Goal: Navigation & Orientation: Find specific page/section

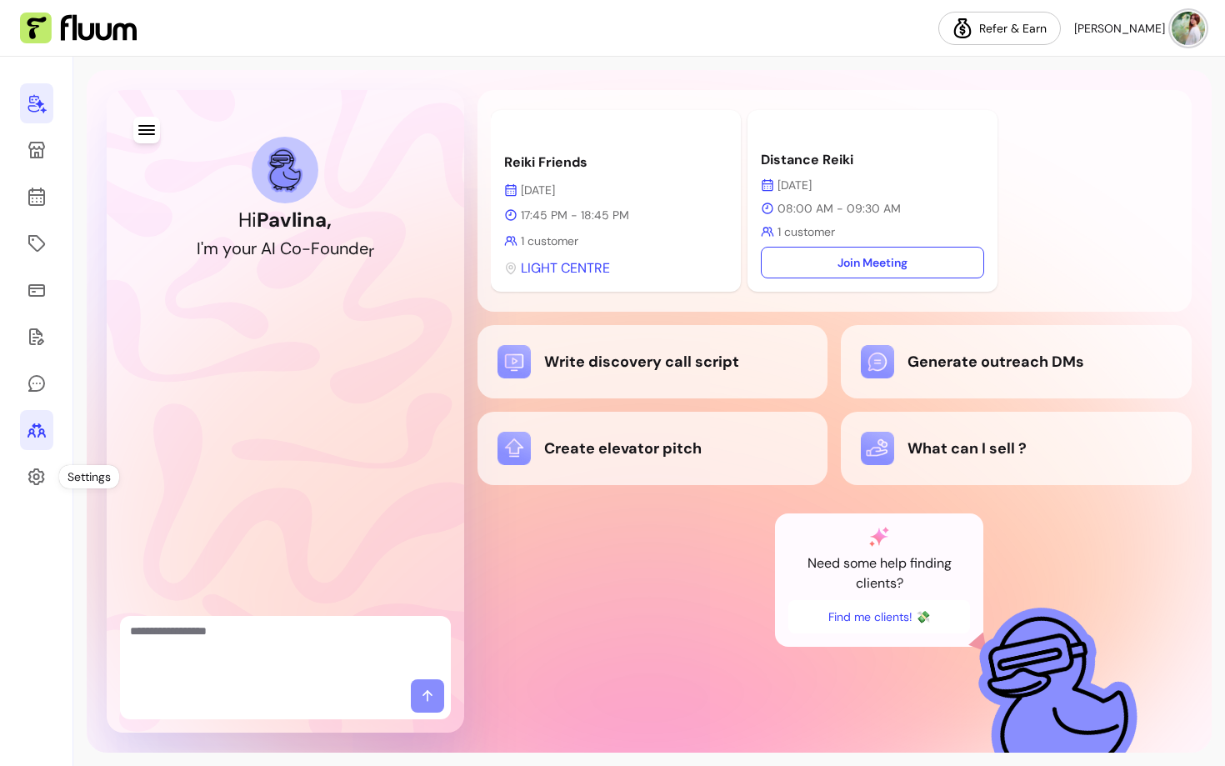
click at [40, 415] on link at bounding box center [36, 430] width 33 height 40
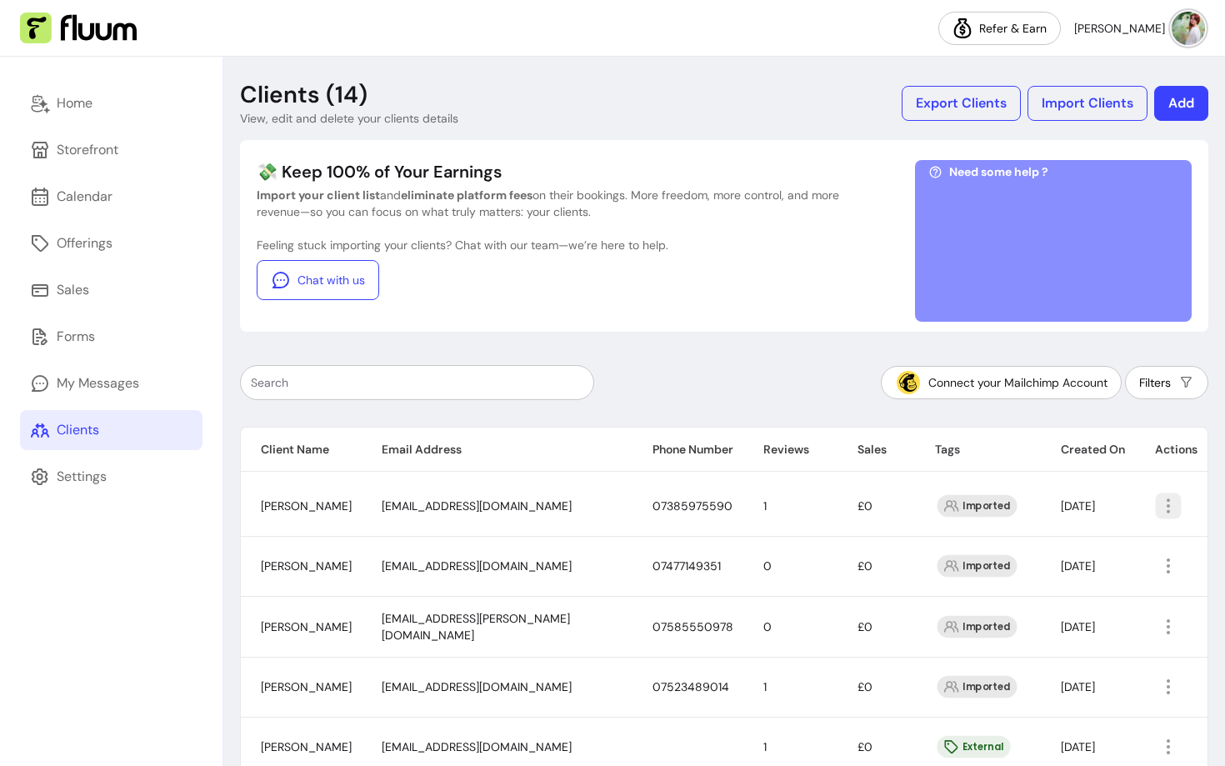
click at [1173, 512] on icon "button" at bounding box center [1168, 505] width 19 height 19
click at [1079, 552] on span "Amend" at bounding box center [1107, 544] width 122 height 17
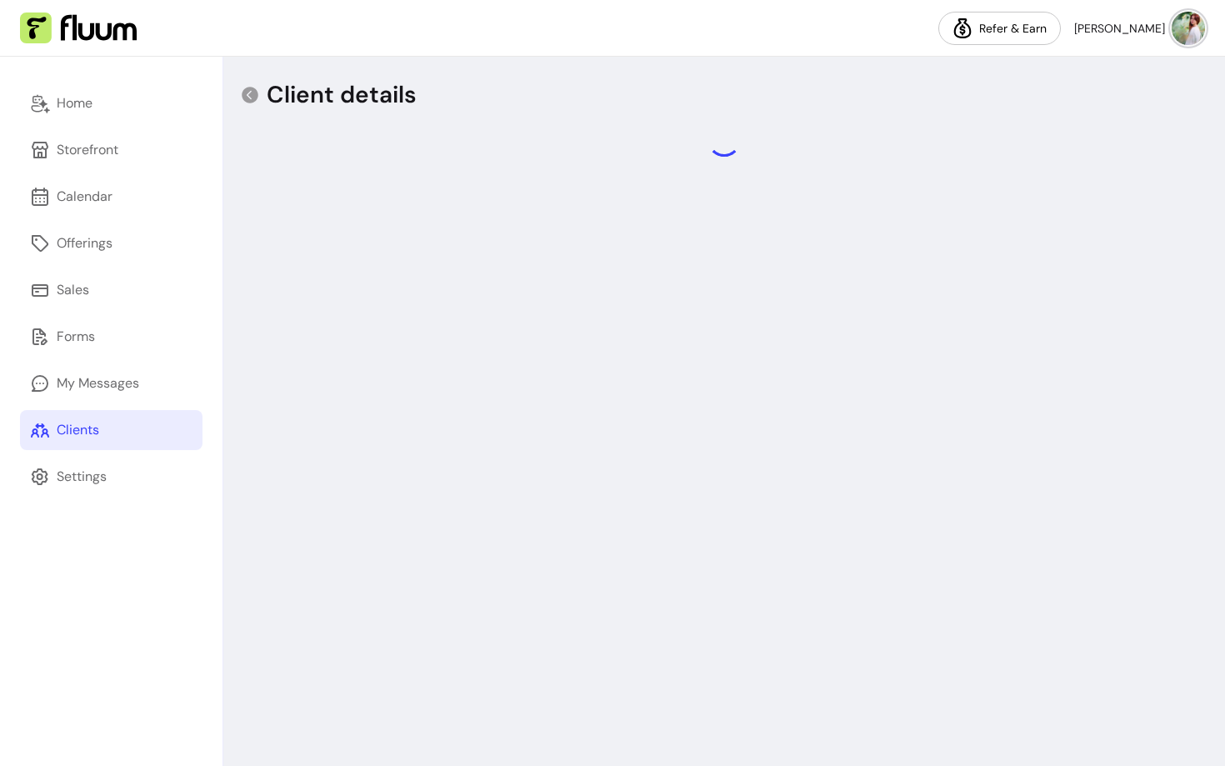
select select "******"
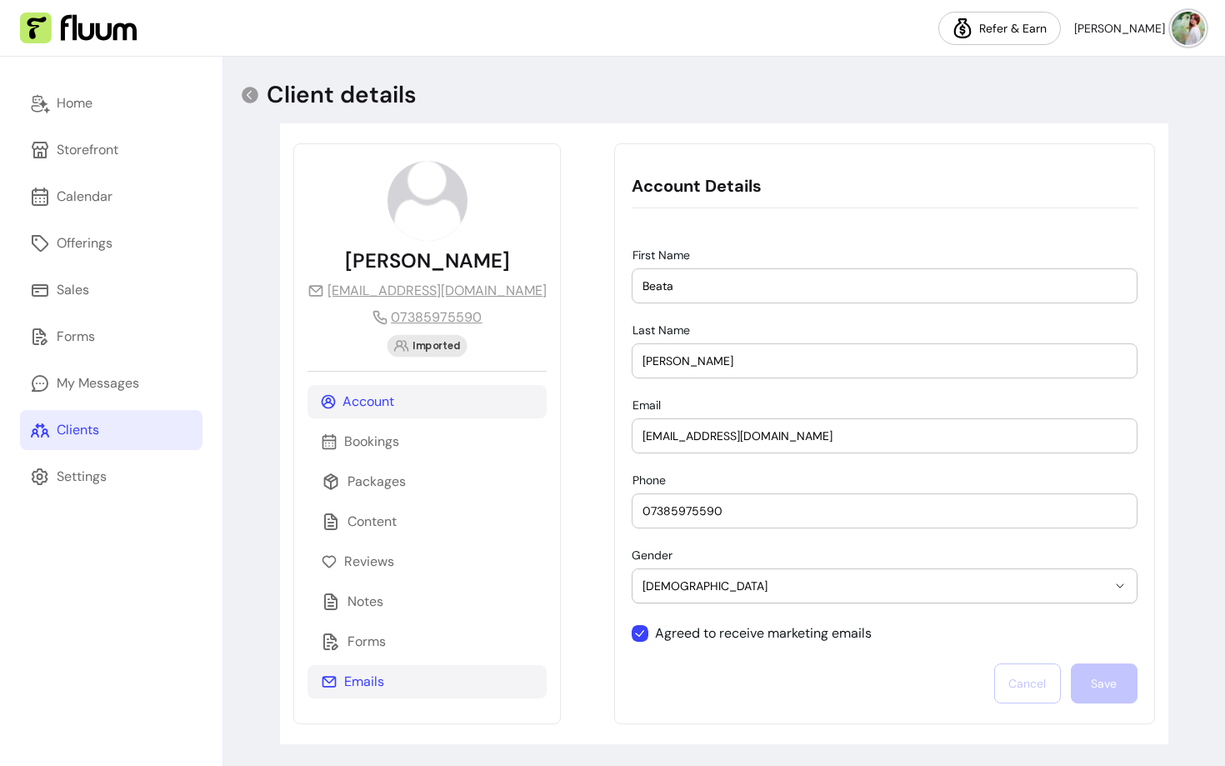
click at [407, 691] on div "Emails" at bounding box center [427, 681] width 239 height 33
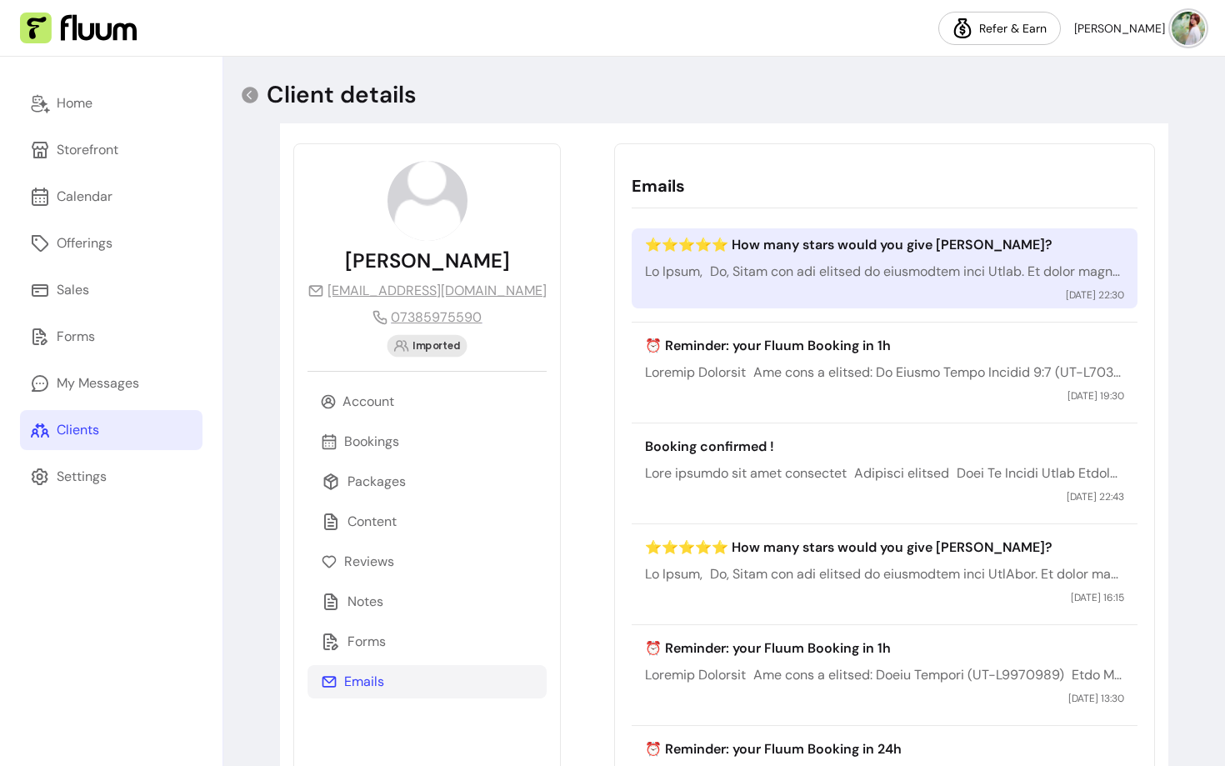
click at [1009, 271] on p at bounding box center [884, 272] width 478 height 20
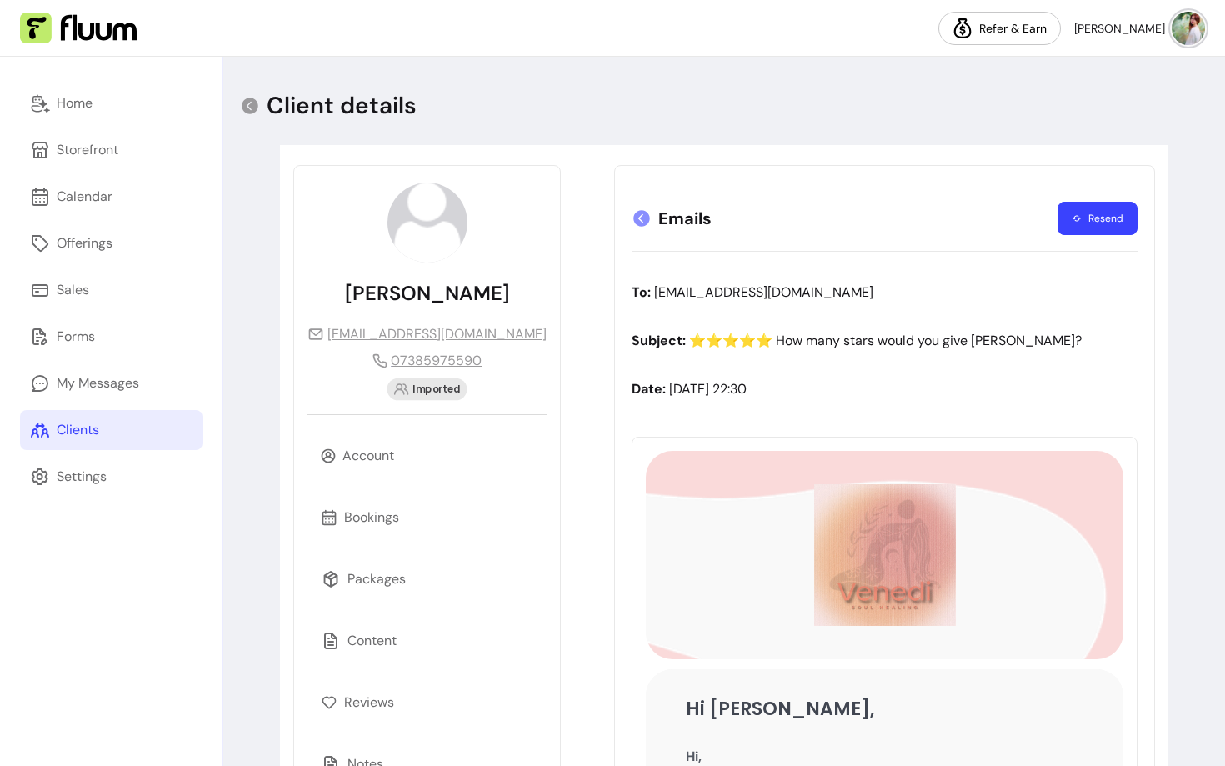
scroll to position [1, 0]
click at [634, 209] on icon at bounding box center [642, 217] width 17 height 17
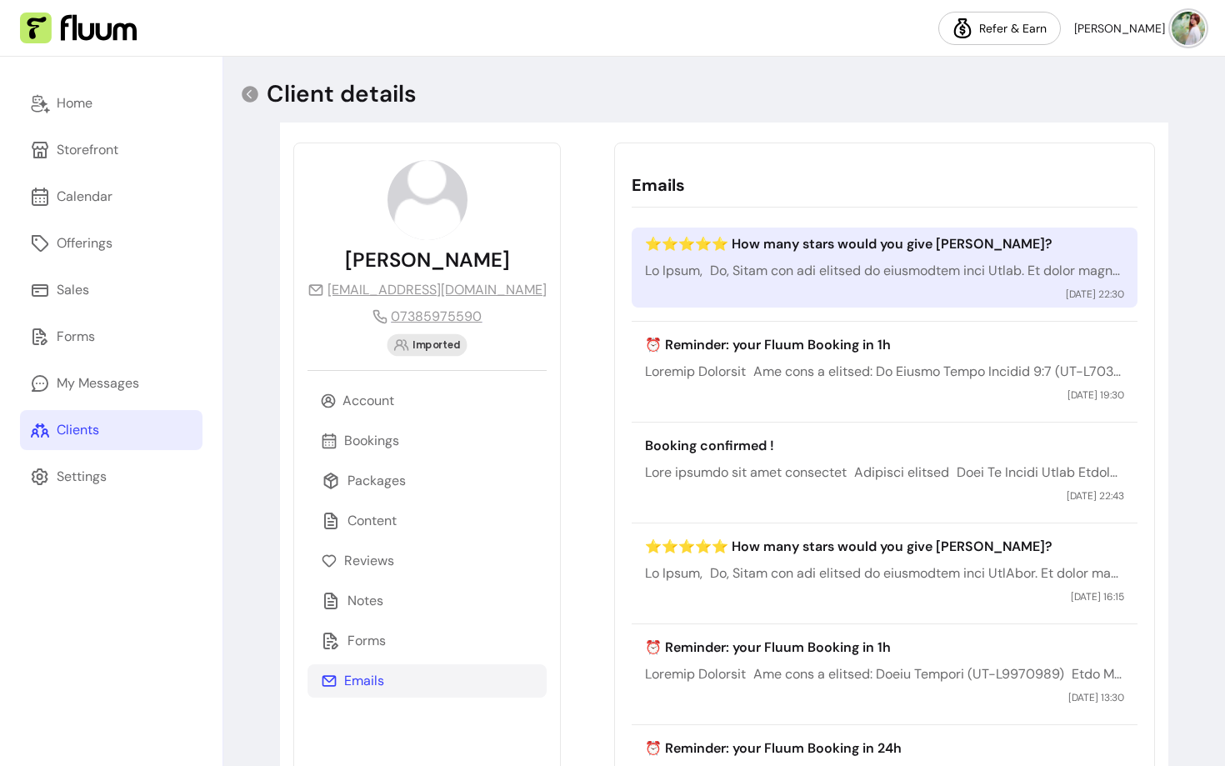
click at [898, 259] on div "⭐️⭐️⭐️⭐️⭐️ How many stars would you give [PERSON_NAME]? [DATE] 22:30" at bounding box center [884, 268] width 505 height 80
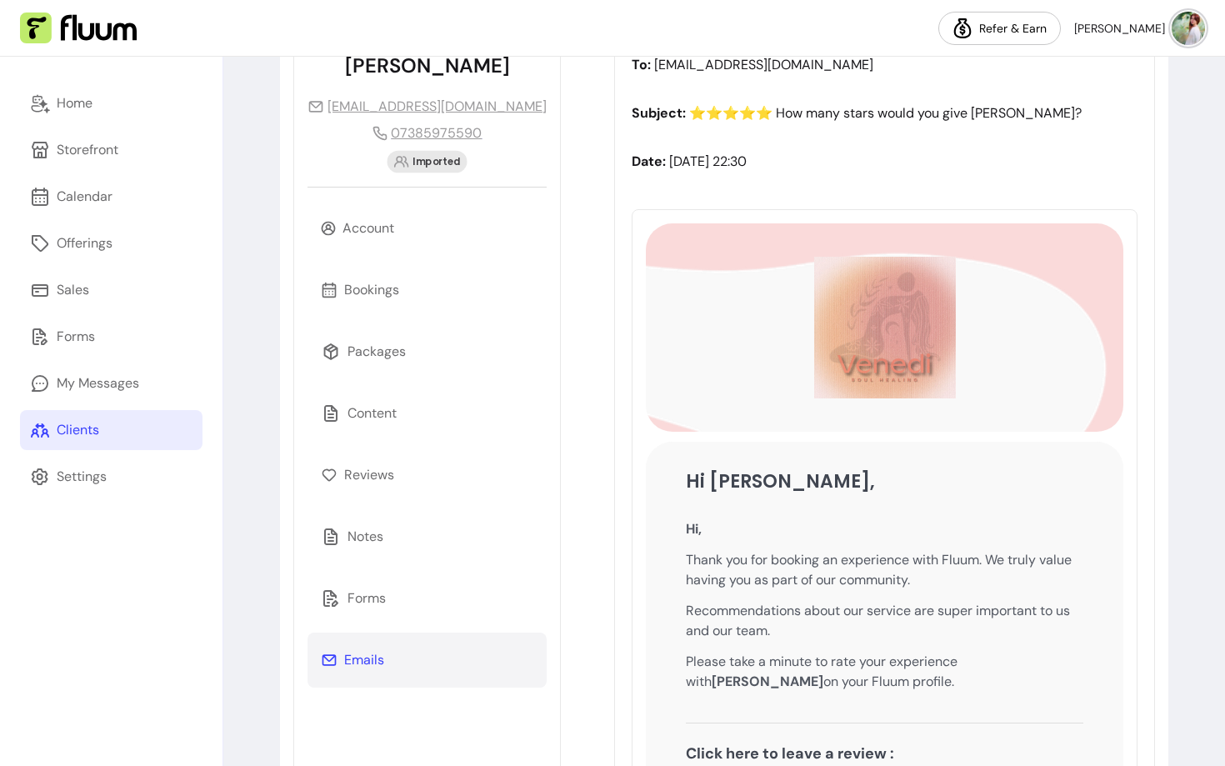
scroll to position [0, 0]
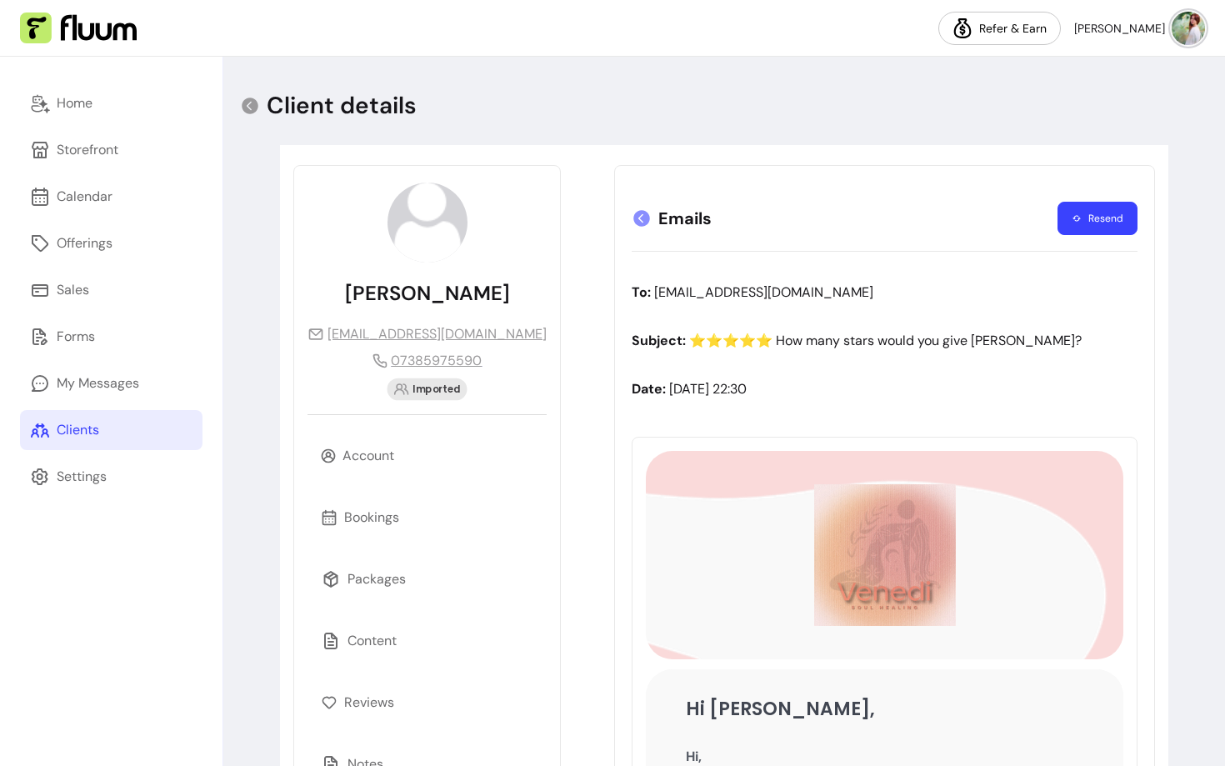
click at [634, 218] on icon at bounding box center [642, 218] width 17 height 17
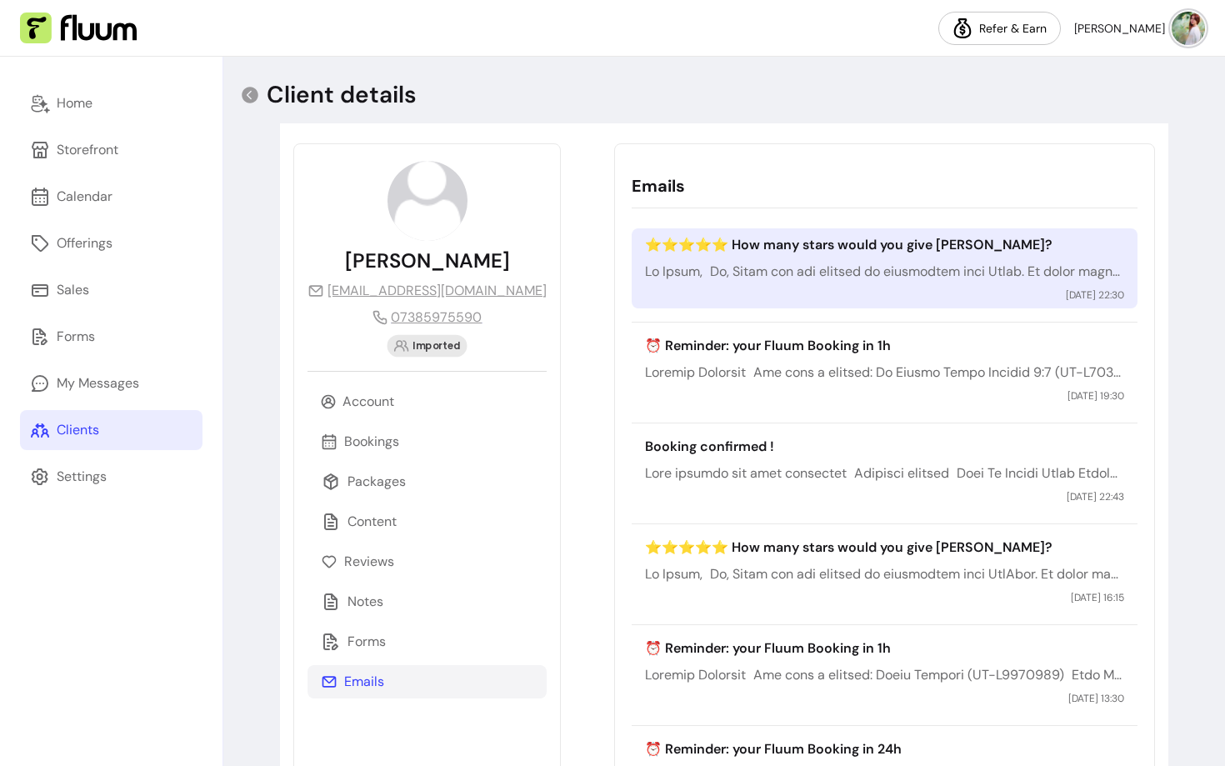
click at [806, 273] on p at bounding box center [884, 272] width 478 height 20
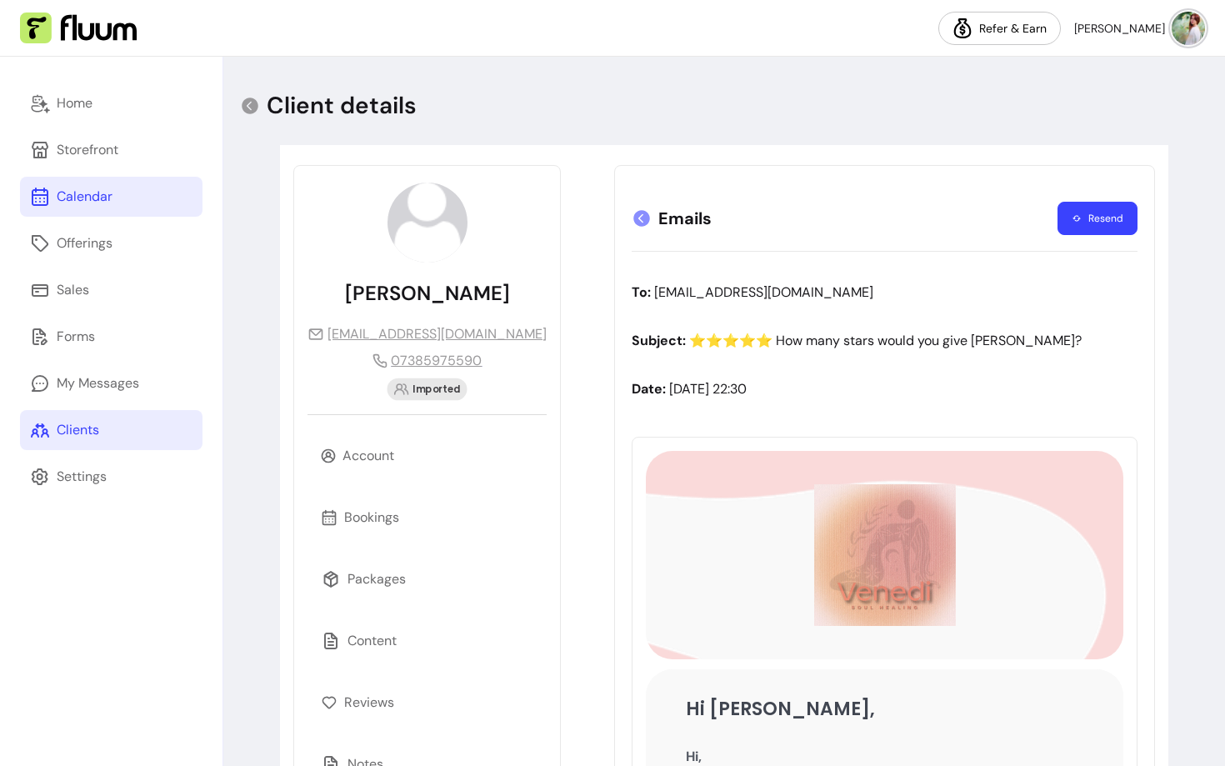
click at [86, 197] on div "Calendar" at bounding box center [85, 197] width 56 height 20
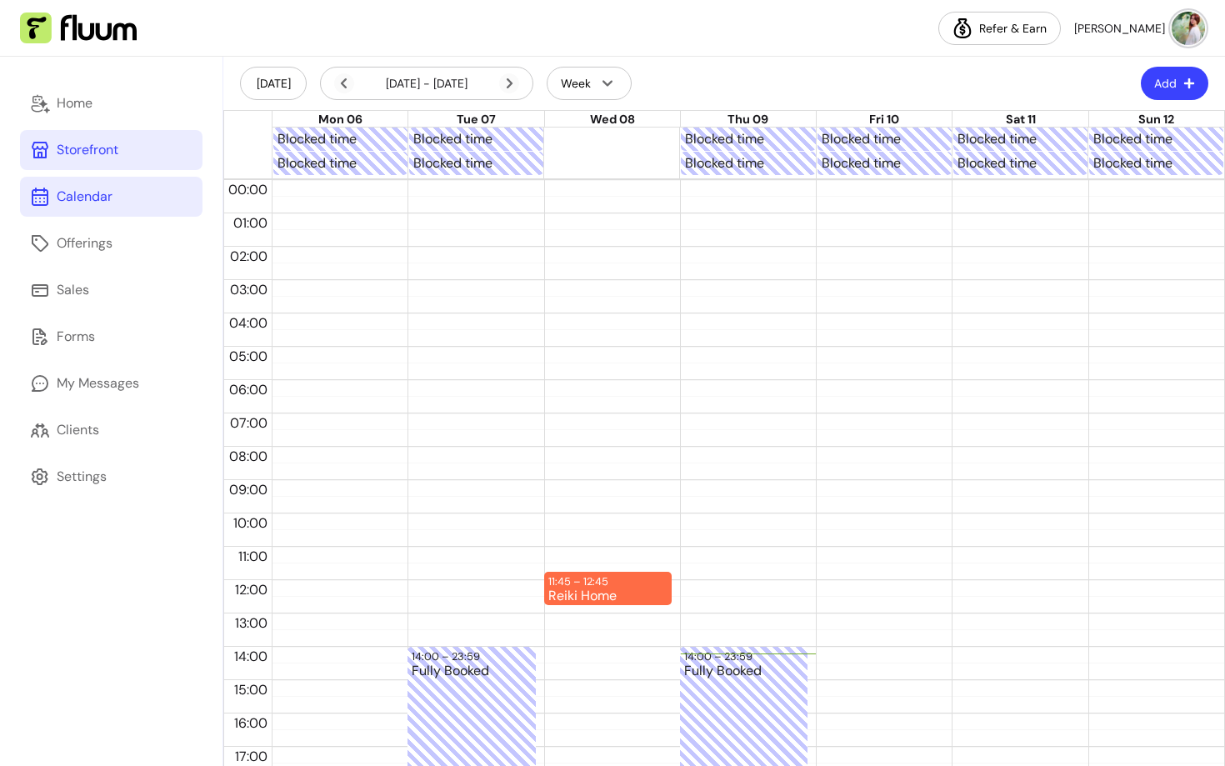
click at [91, 159] on div "Storefront" at bounding box center [88, 150] width 62 height 20
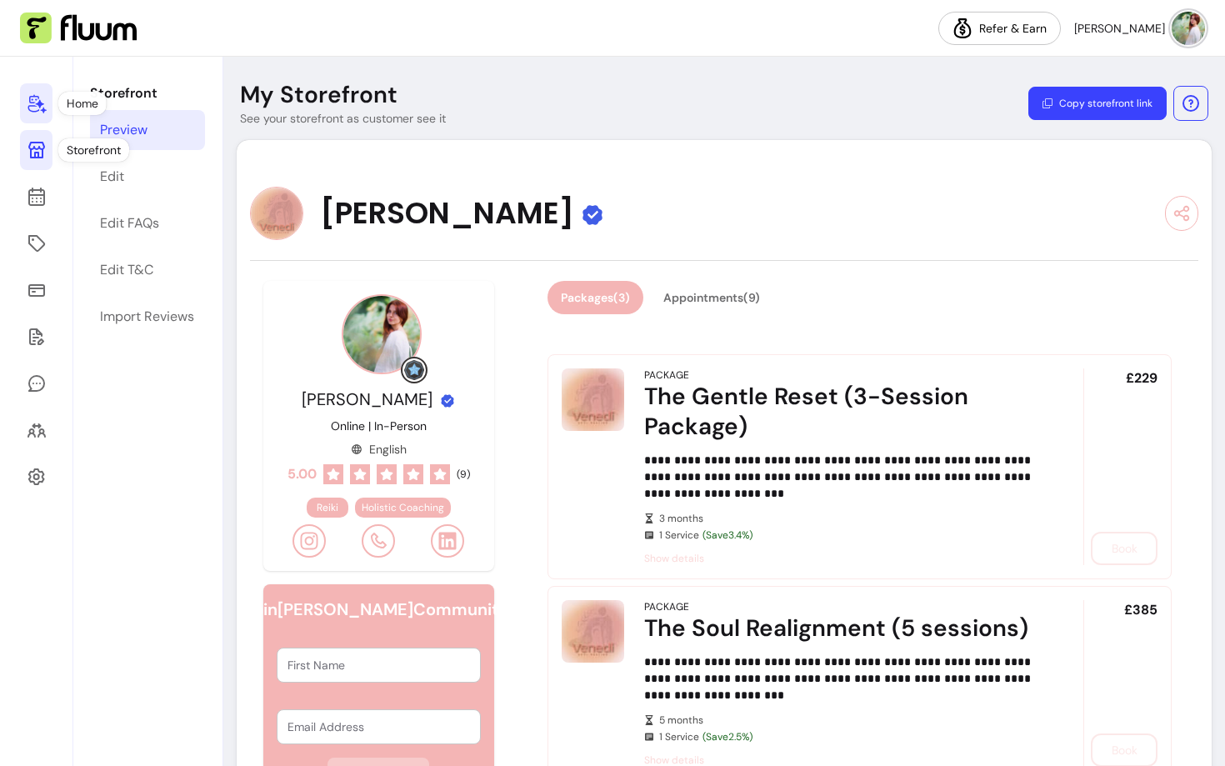
click at [32, 108] on icon at bounding box center [37, 103] width 20 height 20
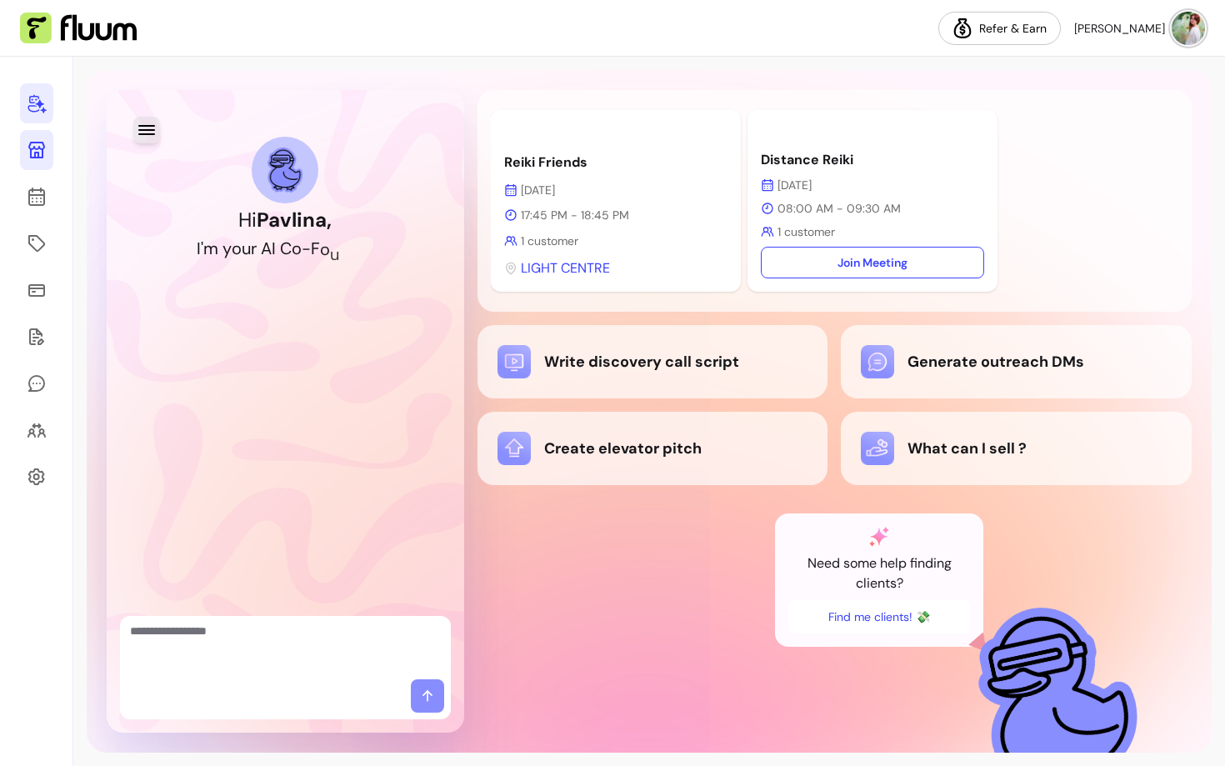
click at [145, 133] on icon "button" at bounding box center [146, 130] width 17 height 10
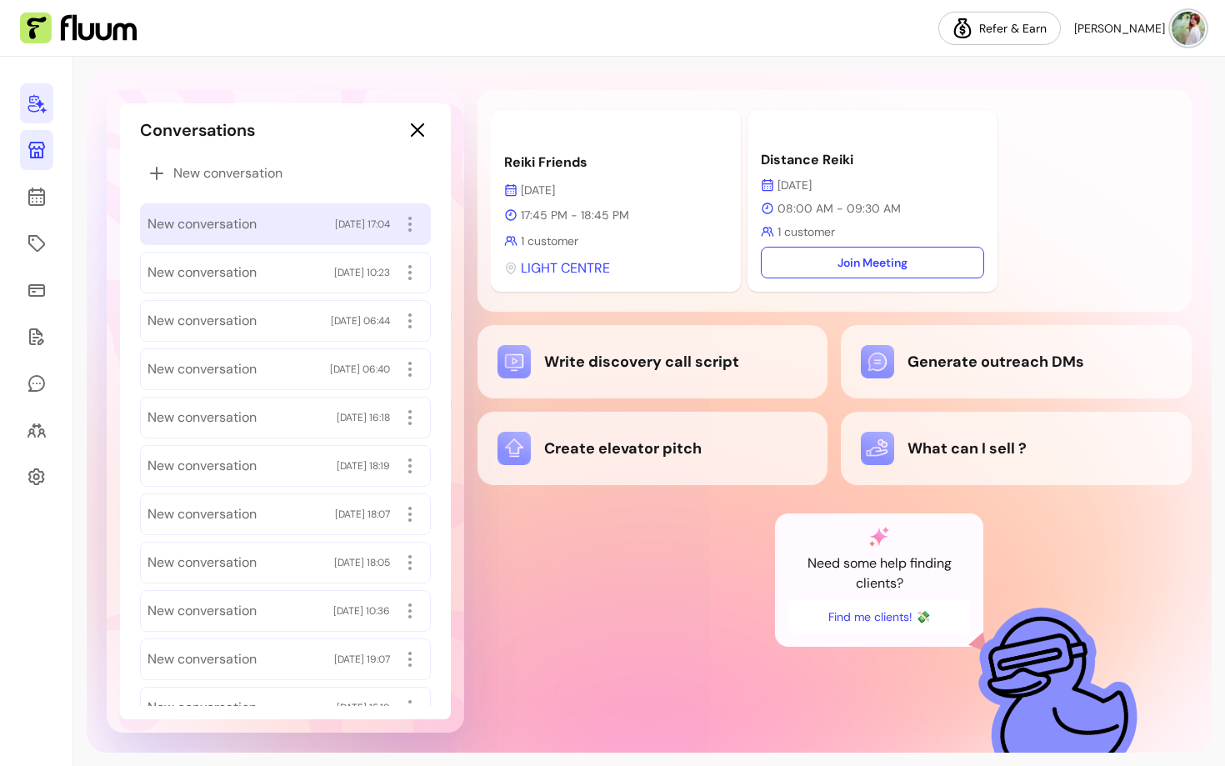
click at [217, 213] on div "New conversation [DATE] 17:04" at bounding box center [286, 224] width 276 height 27
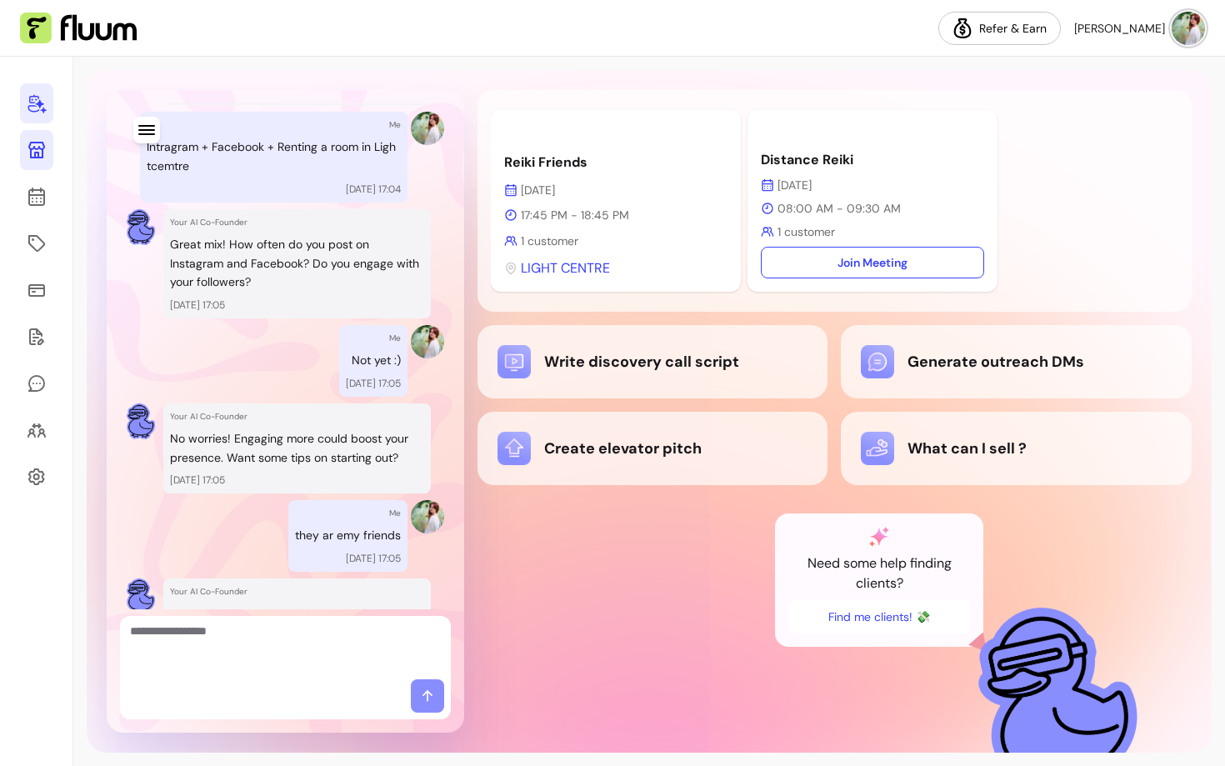
scroll to position [329, 0]
click at [139, 120] on icon "button" at bounding box center [147, 130] width 20 height 20
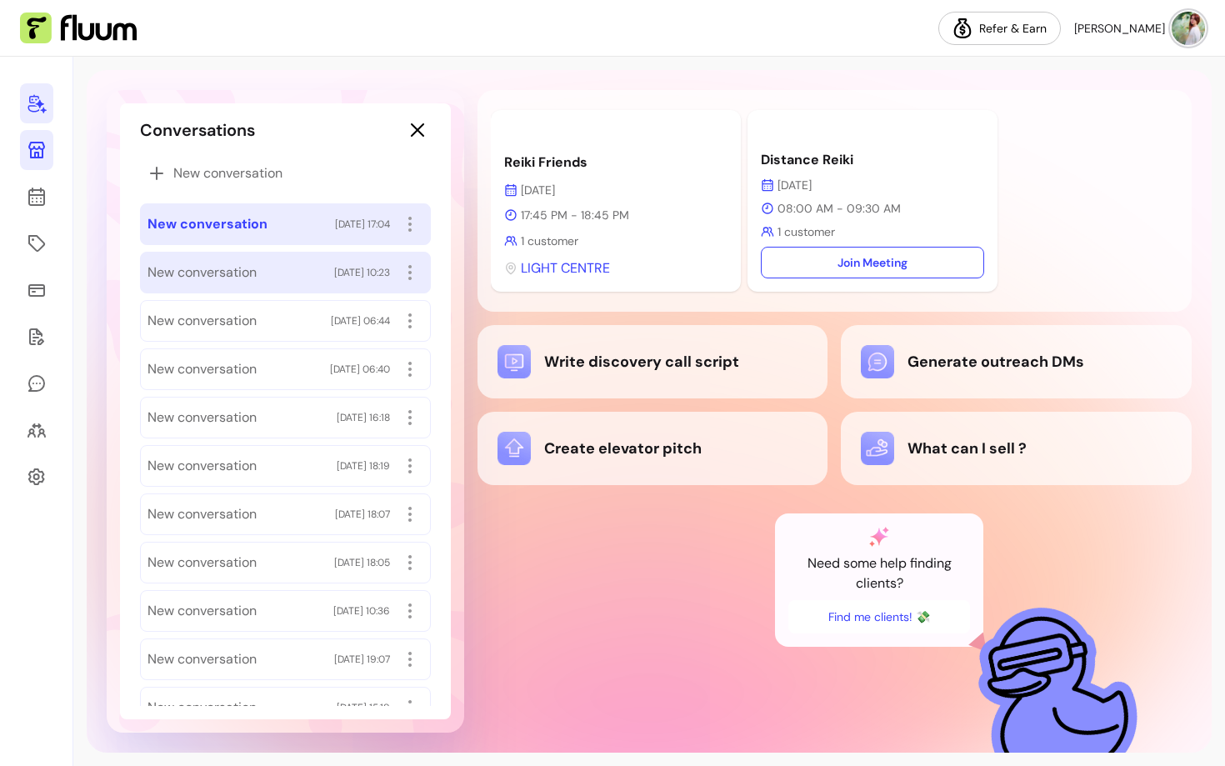
click at [233, 263] on span "New conversation" at bounding box center [202, 273] width 109 height 20
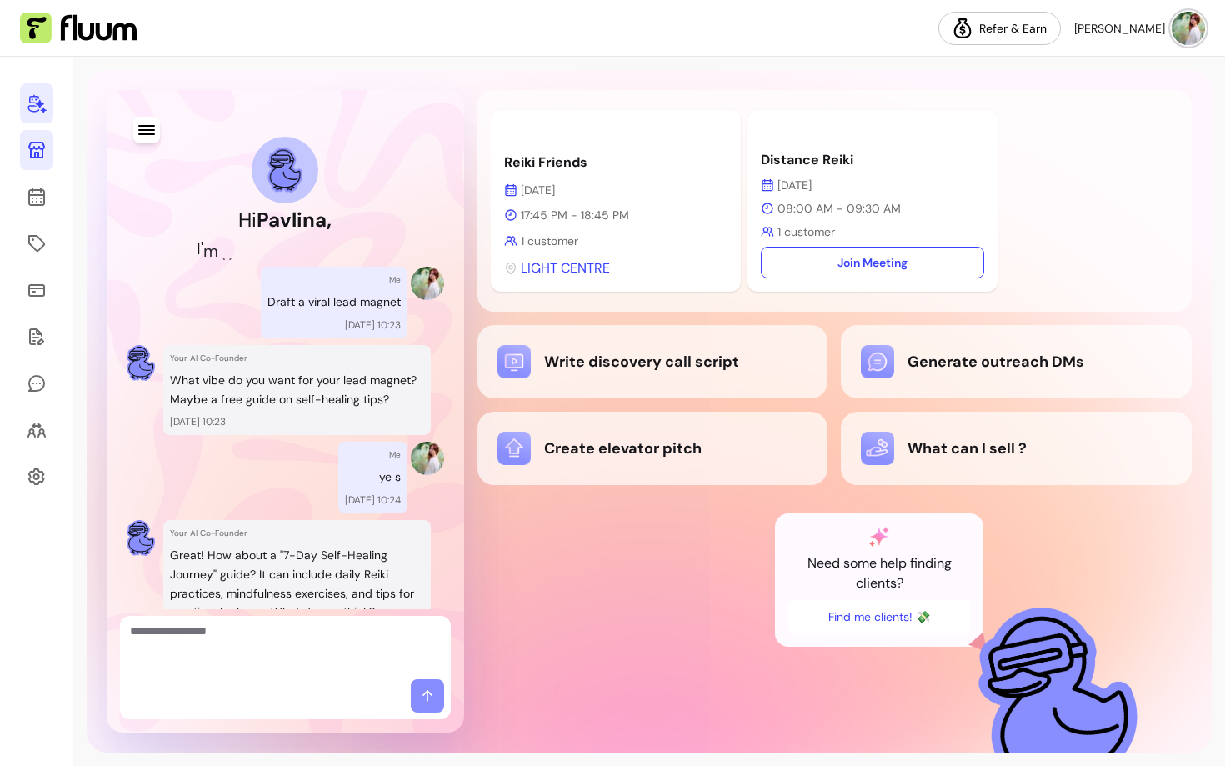
scroll to position [93, 0]
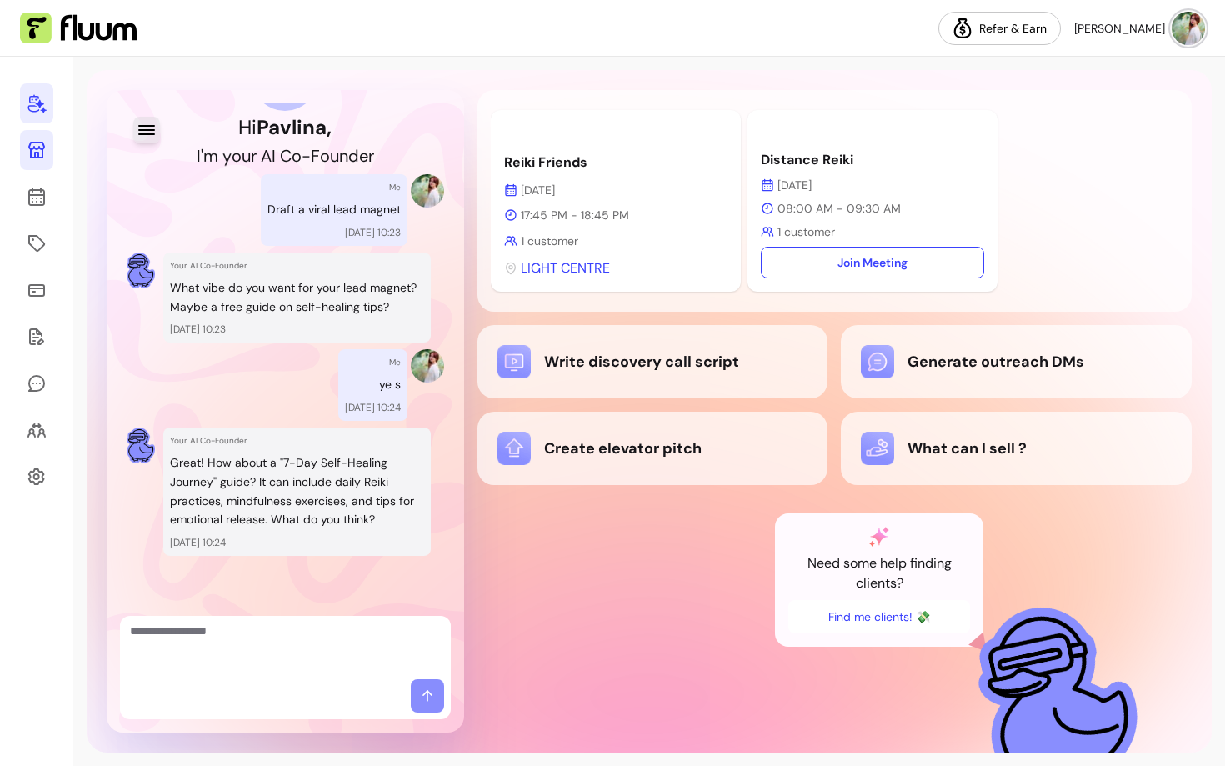
click at [143, 132] on icon "button" at bounding box center [147, 130] width 20 height 20
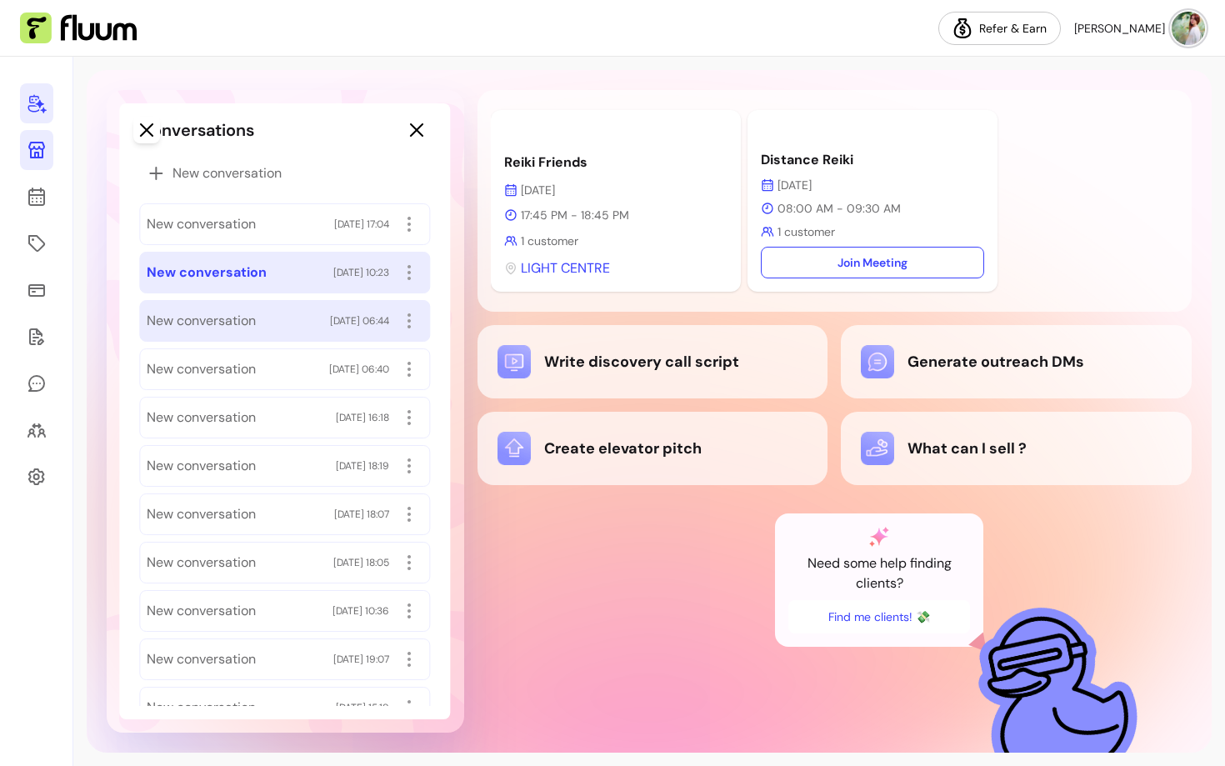
click at [213, 314] on span "New conversation" at bounding box center [201, 321] width 109 height 20
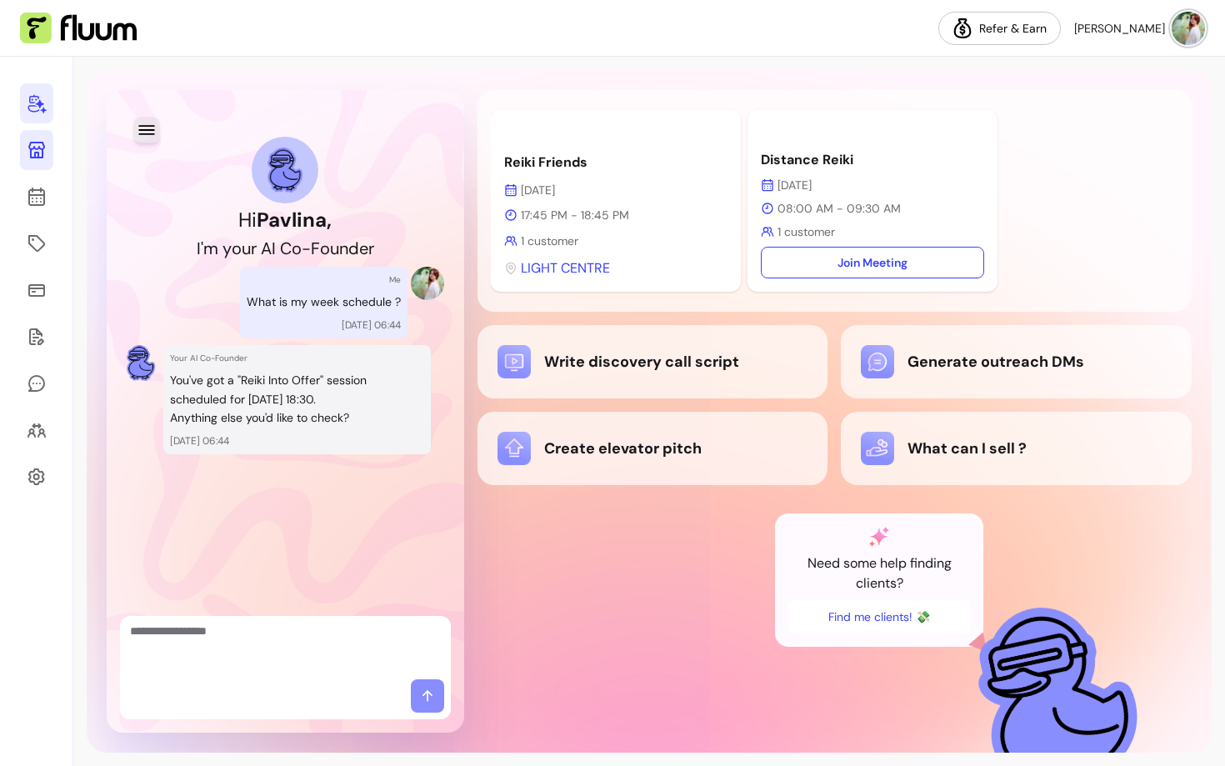
click at [144, 138] on icon "button" at bounding box center [146, 129] width 19 height 19
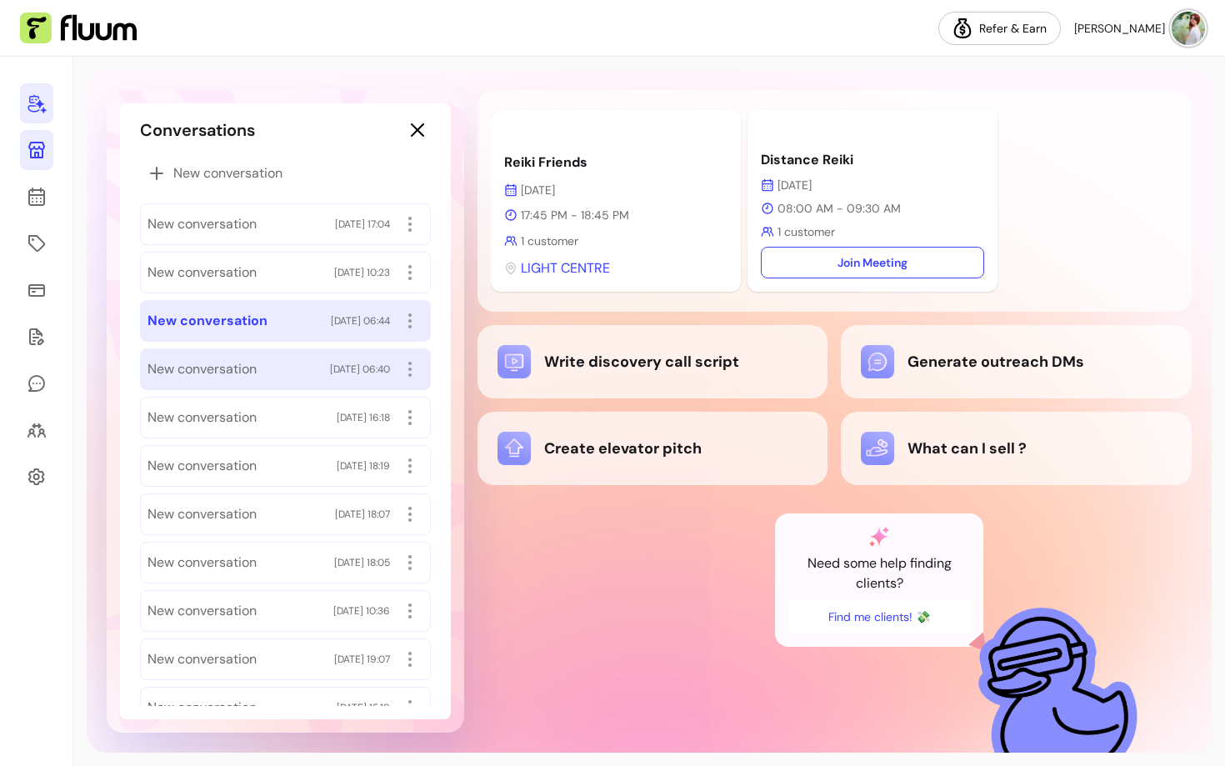
click at [190, 365] on span "New conversation" at bounding box center [202, 369] width 109 height 20
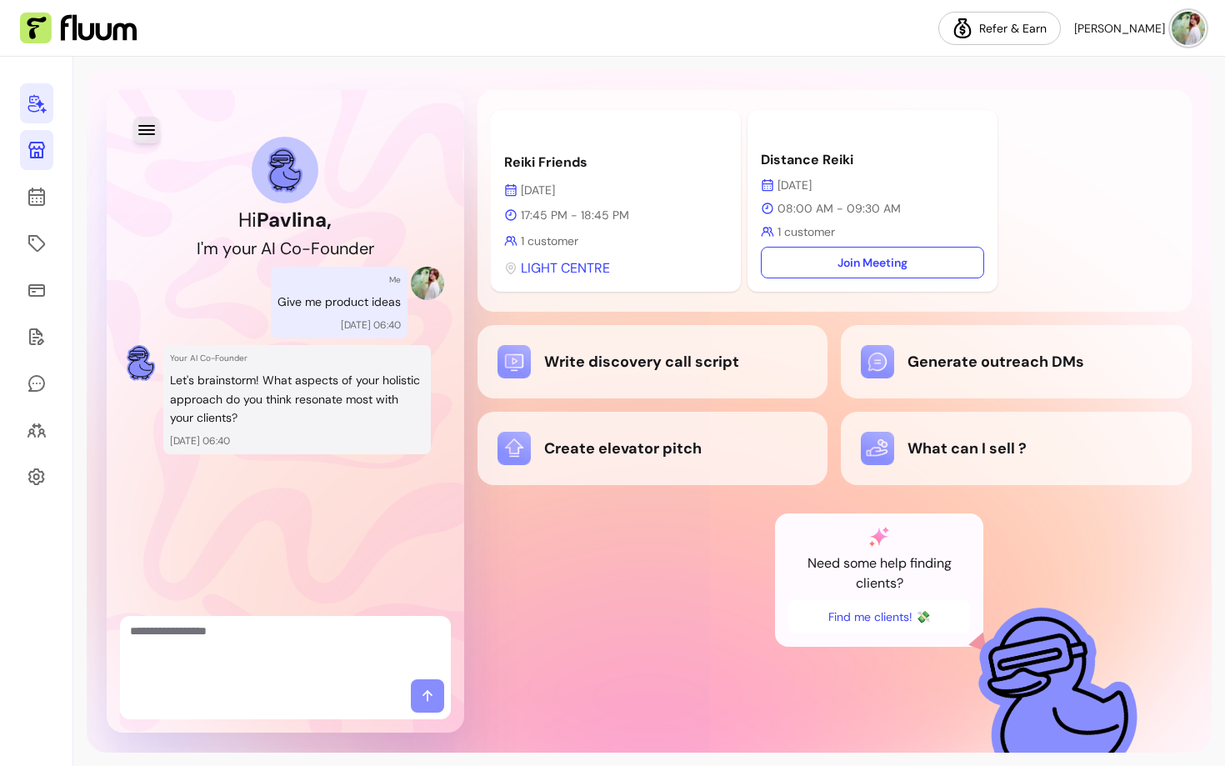
click at [149, 138] on icon "button" at bounding box center [147, 130] width 20 height 20
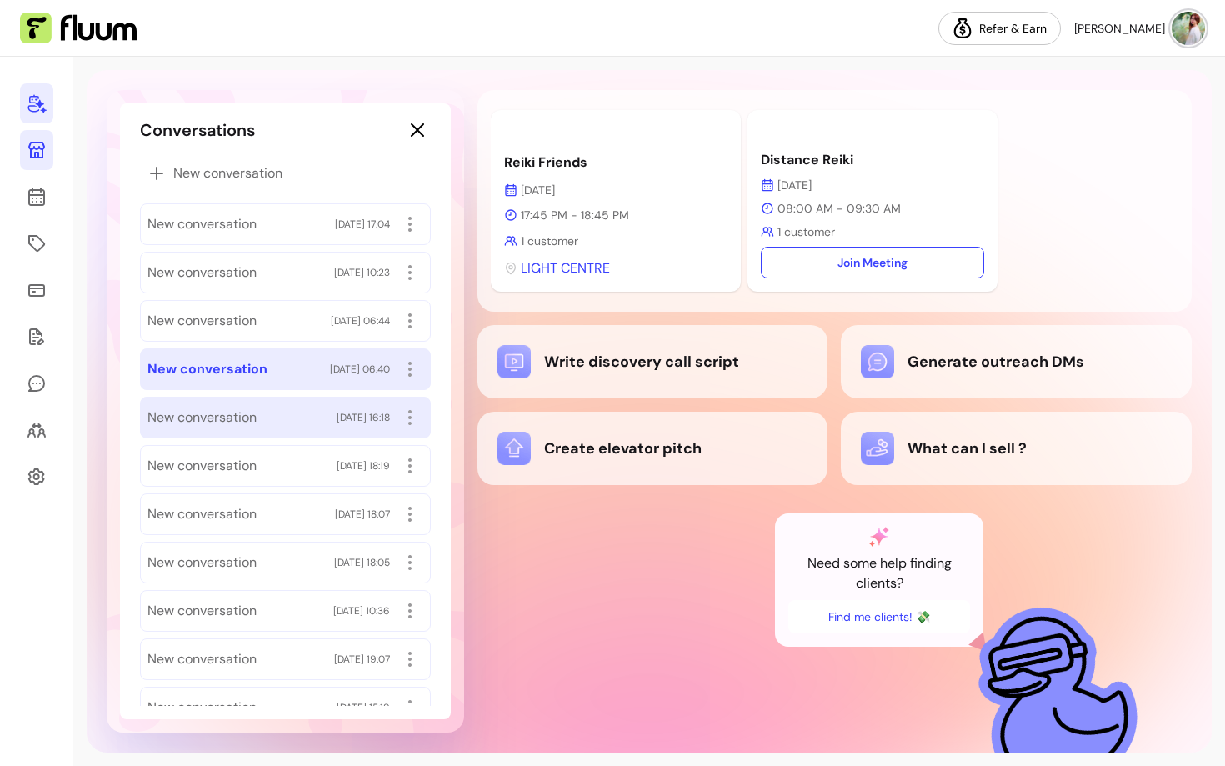
click at [187, 413] on span "New conversation" at bounding box center [202, 418] width 109 height 20
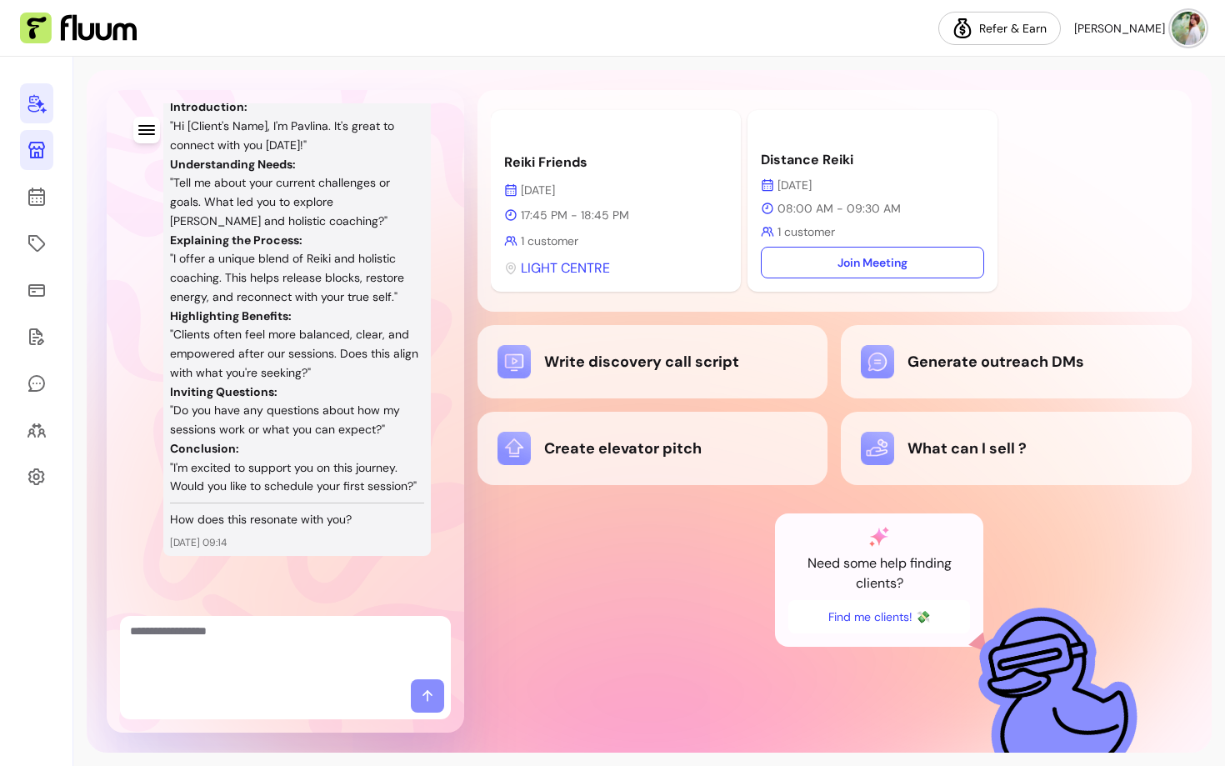
scroll to position [1528, 0]
click at [146, 127] on icon "button" at bounding box center [147, 130] width 20 height 20
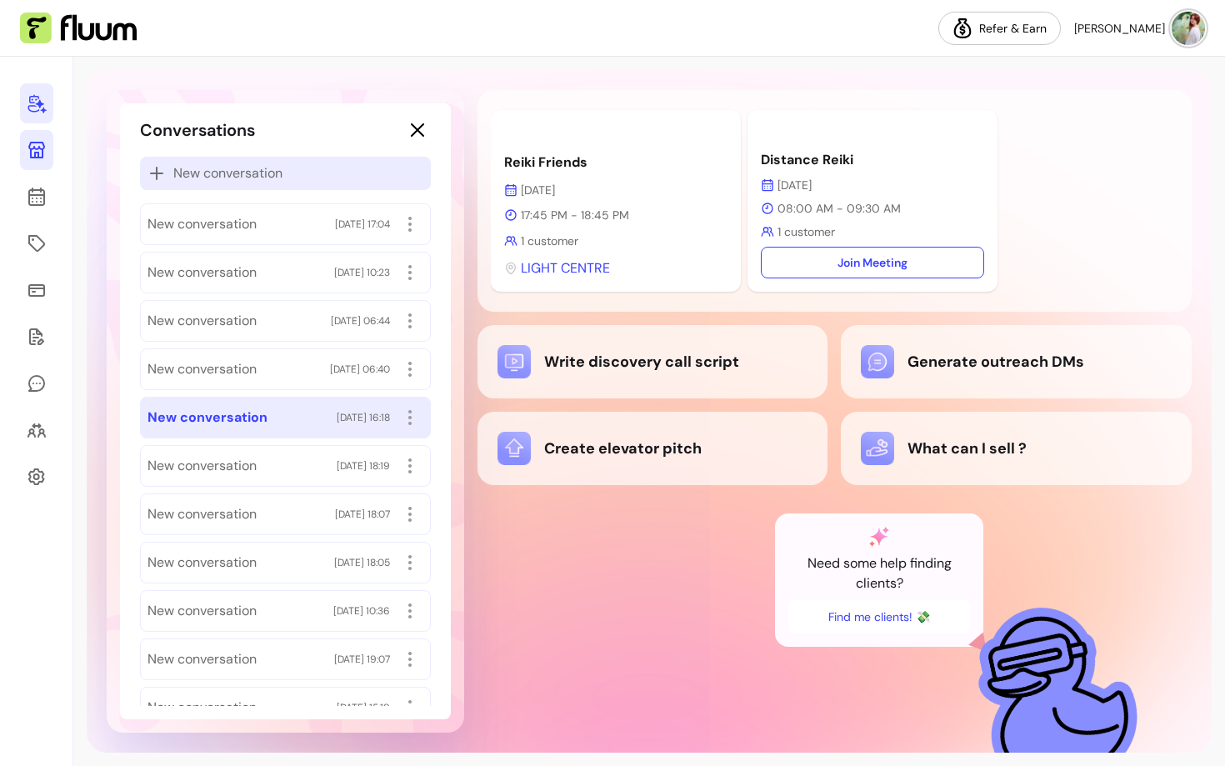
click at [180, 186] on div "New conversation" at bounding box center [285, 173] width 291 height 33
